Goal: Information Seeking & Learning: Learn about a topic

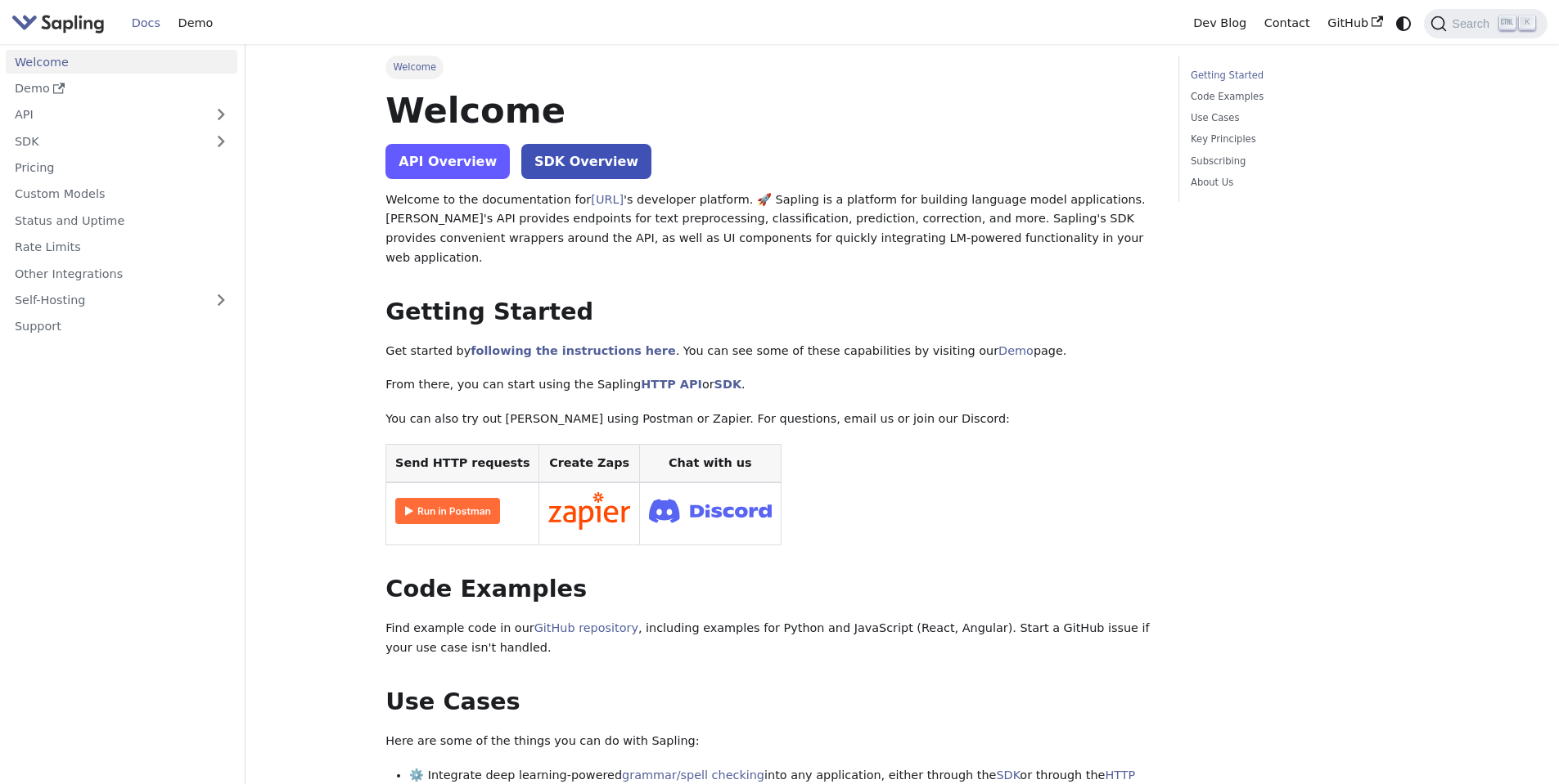
click at [433, 160] on link "API Overview" at bounding box center [448, 161] width 124 height 35
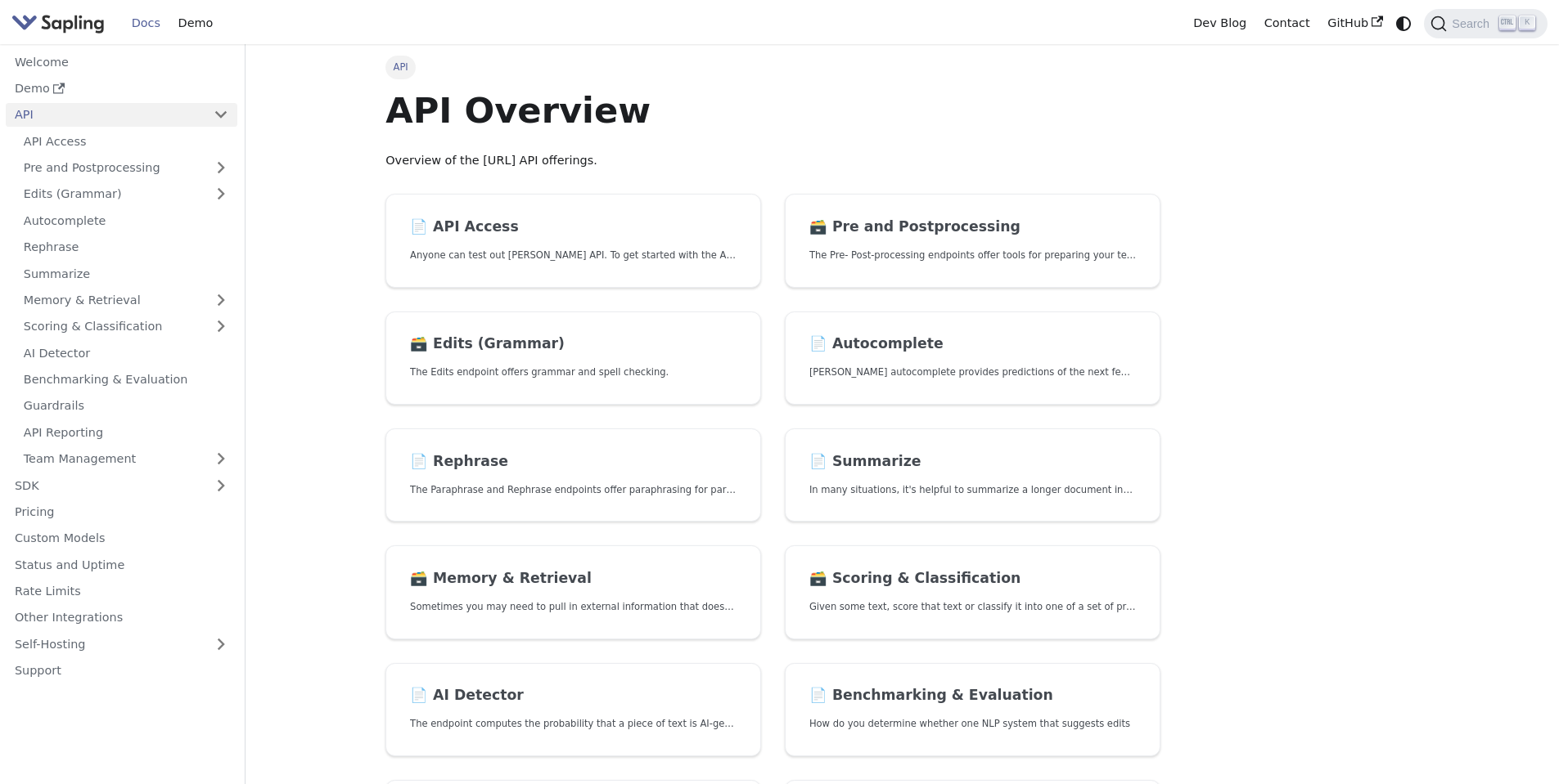
click at [1245, 306] on div "API API Overview Overview of the [URL] API offerings. 📄️ API Access Anyone can …" at bounding box center [902, 574] width 1080 height 1062
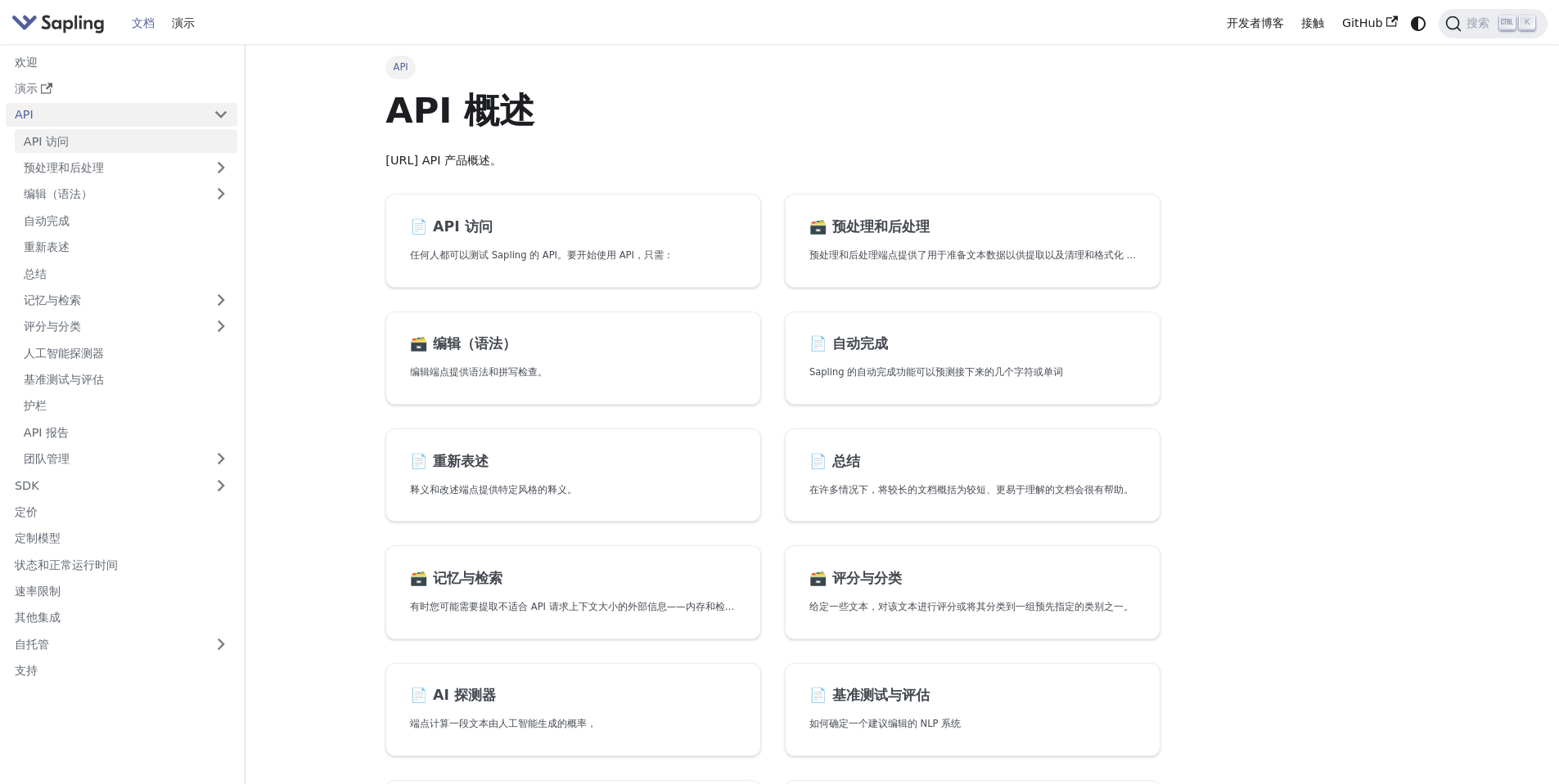
click at [103, 141] on link "API 访问" at bounding box center [125, 141] width 223 height 23
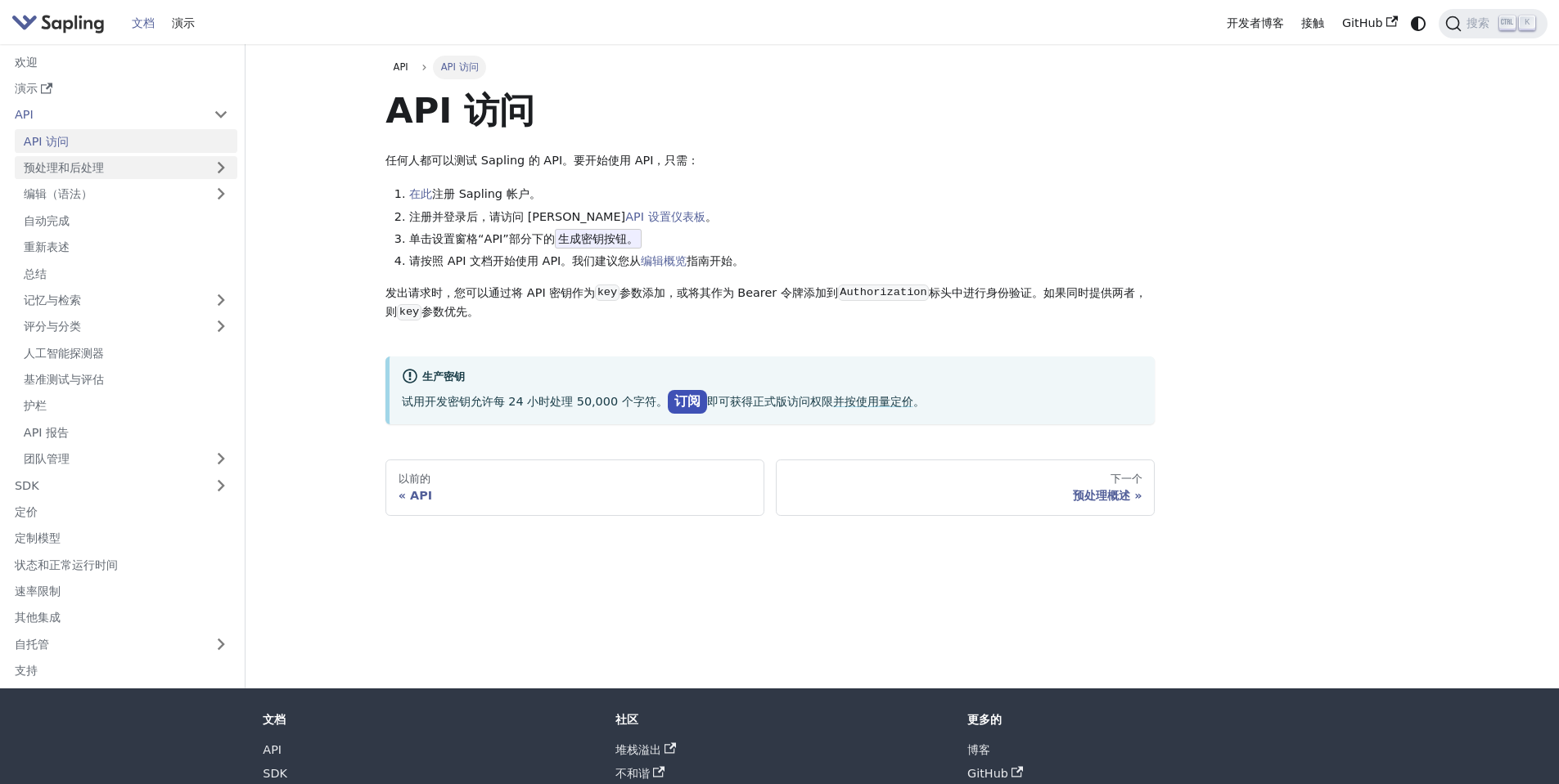
click at [119, 170] on link "预处理和后处理" at bounding box center [125, 168] width 223 height 23
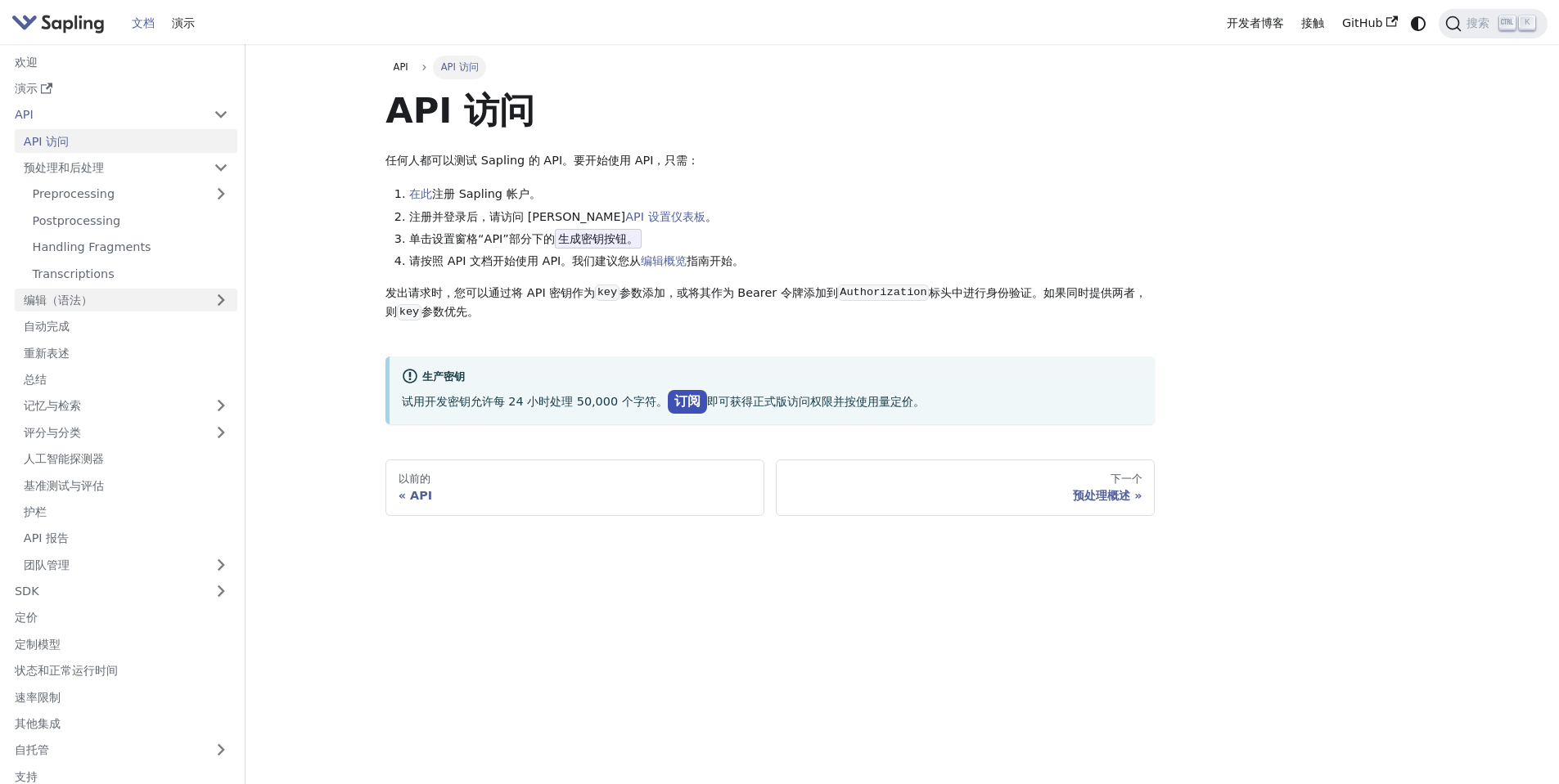
click at [108, 306] on link "编辑（语法）" at bounding box center [125, 300] width 223 height 23
click at [1375, 28] on font "GitHub" at bounding box center [1363, 22] width 41 height 13
